Goal: Find contact information: Find contact information

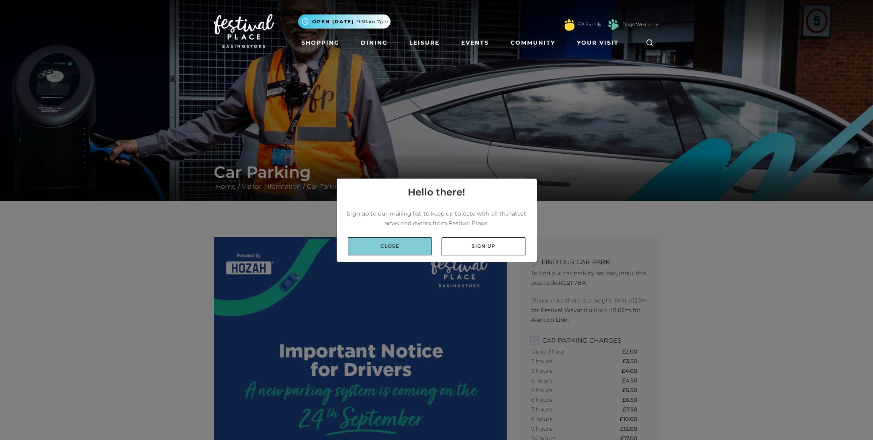
click at [393, 250] on link "Close" at bounding box center [390, 246] width 84 height 18
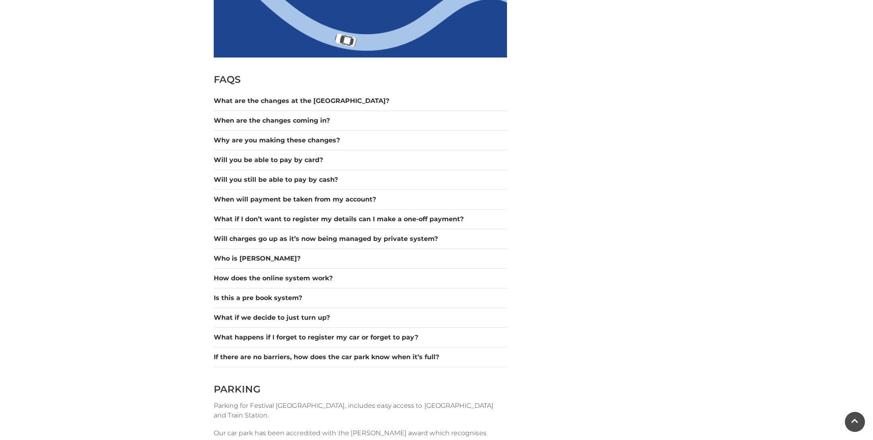
scroll to position [655, 0]
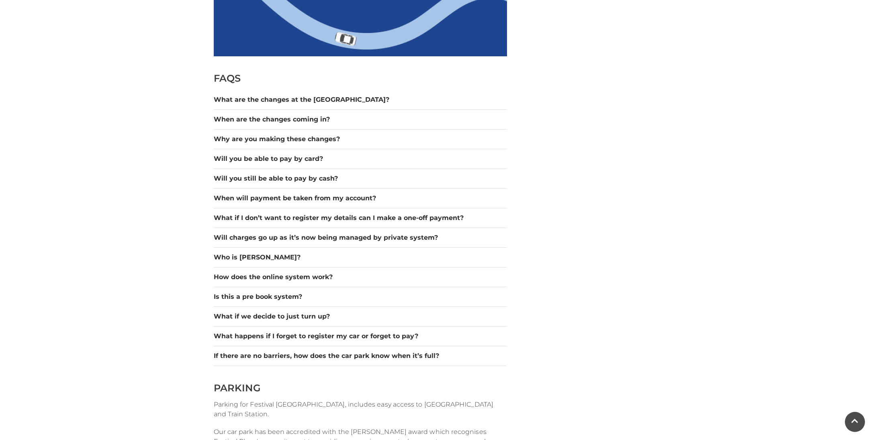
click at [381, 361] on div "If there are no barriers, how does the car park know when it’s full?" at bounding box center [360, 356] width 293 height 20
click at [383, 355] on button "If there are no barriers, how does the car park know when it’s full?" at bounding box center [360, 356] width 293 height 10
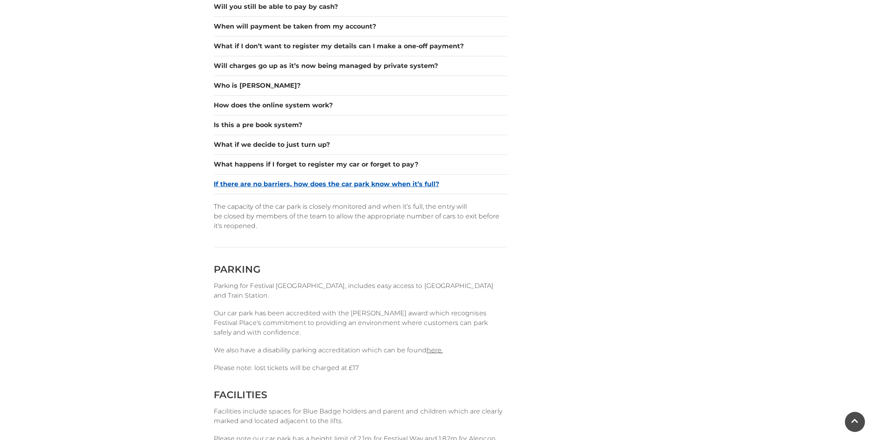
scroll to position [828, 0]
click at [434, 352] on link "here." at bounding box center [435, 349] width 16 height 8
click at [437, 349] on link "here." at bounding box center [435, 349] width 16 height 8
click at [439, 349] on link "here." at bounding box center [435, 349] width 16 height 8
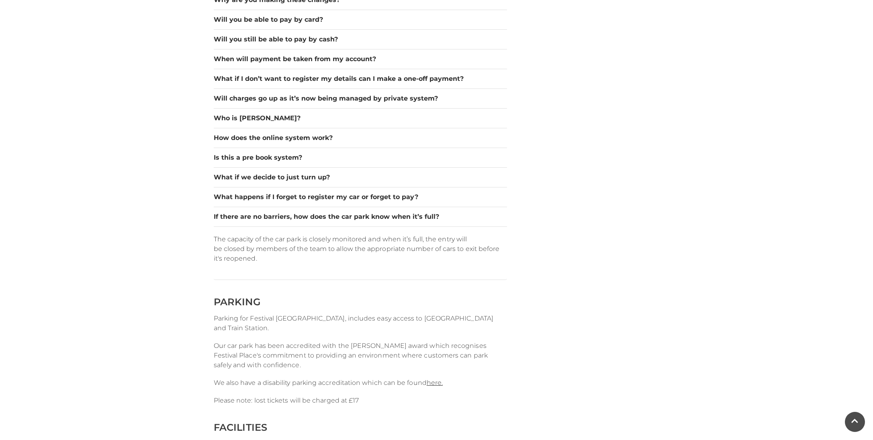
scroll to position [803, 0]
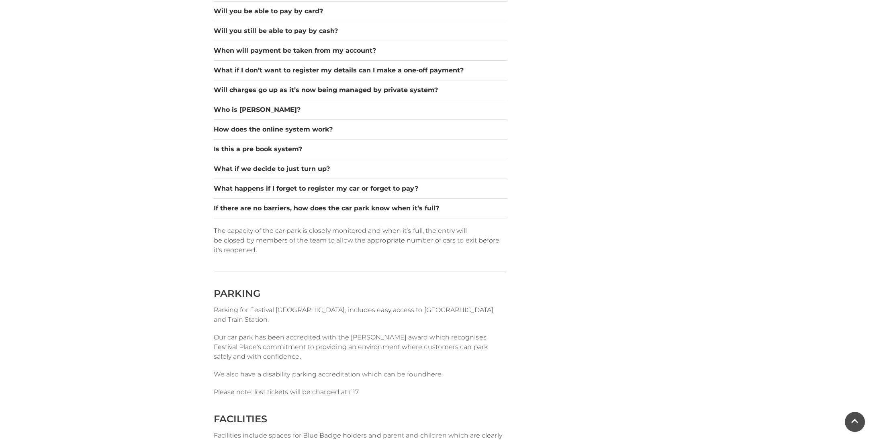
click at [437, 374] on link "here." at bounding box center [435, 374] width 16 height 8
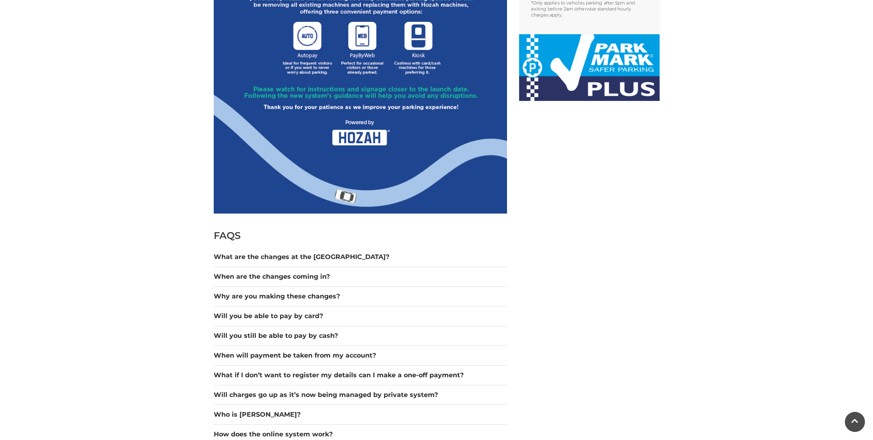
scroll to position [515, 0]
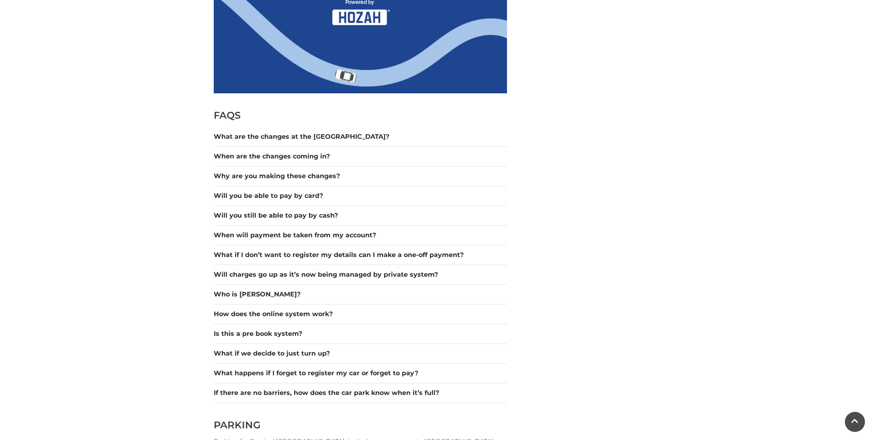
scroll to position [625, 0]
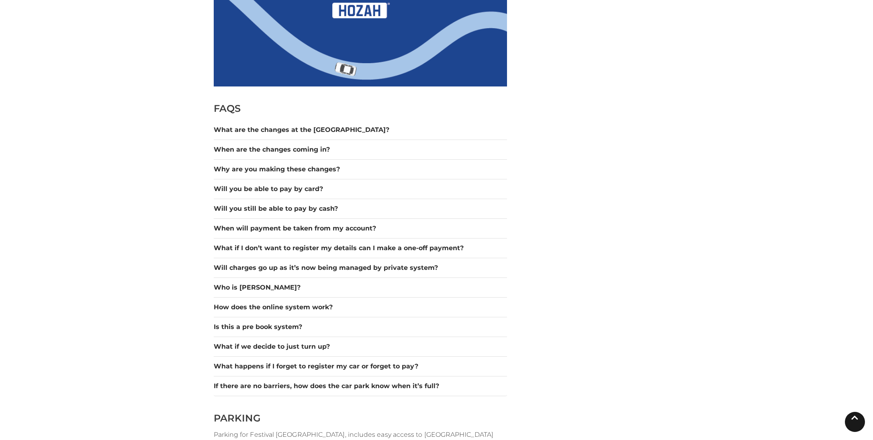
click at [858, 422] on link at bounding box center [855, 422] width 20 height 20
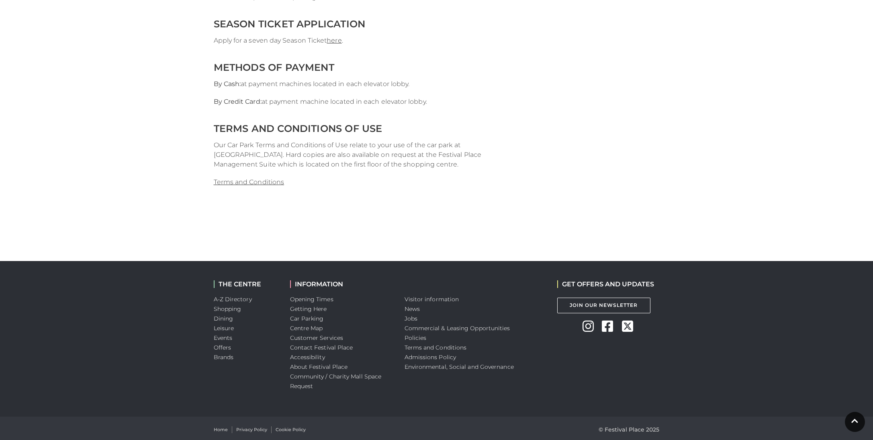
scroll to position [1714, 0]
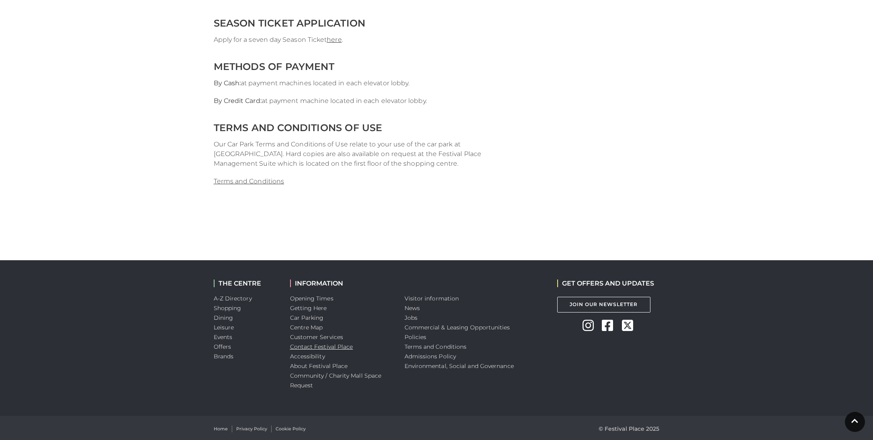
click at [327, 347] on link "Contact Festival Place" at bounding box center [321, 346] width 63 height 7
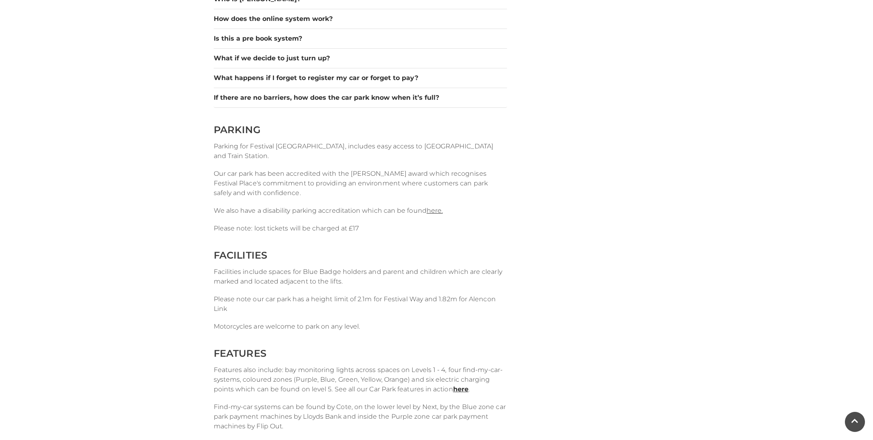
scroll to position [902, 0]
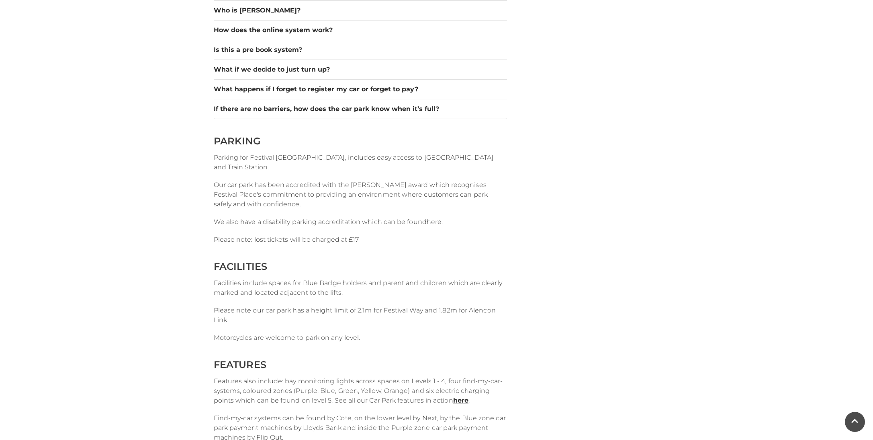
click at [439, 221] on link "here." at bounding box center [435, 222] width 16 height 8
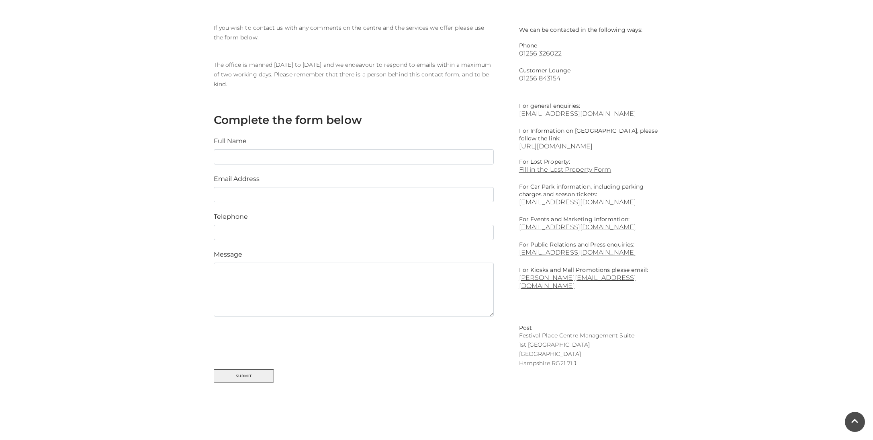
scroll to position [214, 0]
